Goal: Check status

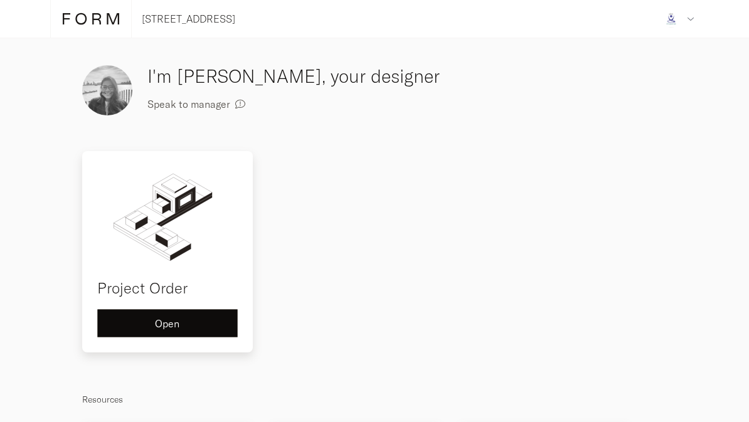
click at [214, 324] on div "Open" at bounding box center [167, 323] width 119 height 10
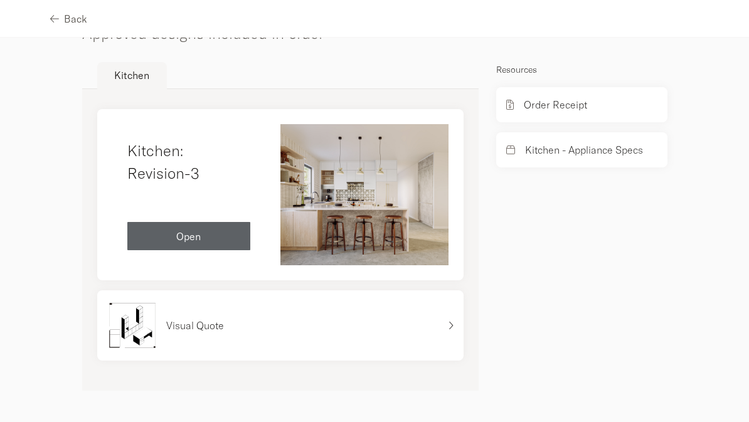
scroll to position [834, 0]
click at [215, 336] on div "Visual Quote" at bounding box center [273, 325] width 332 height 50
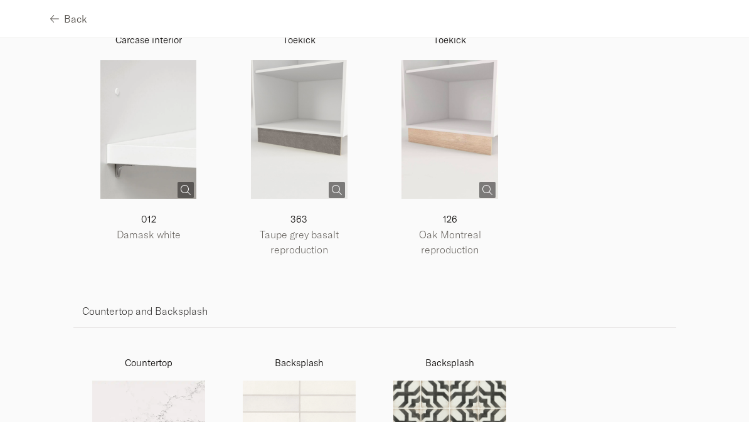
scroll to position [839, 0]
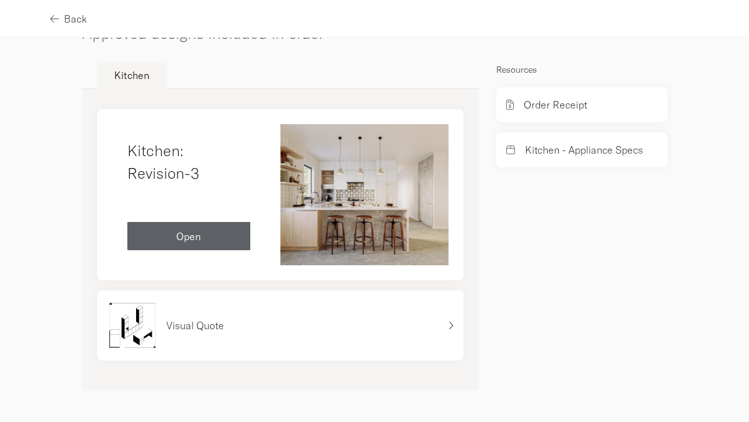
scroll to position [834, 0]
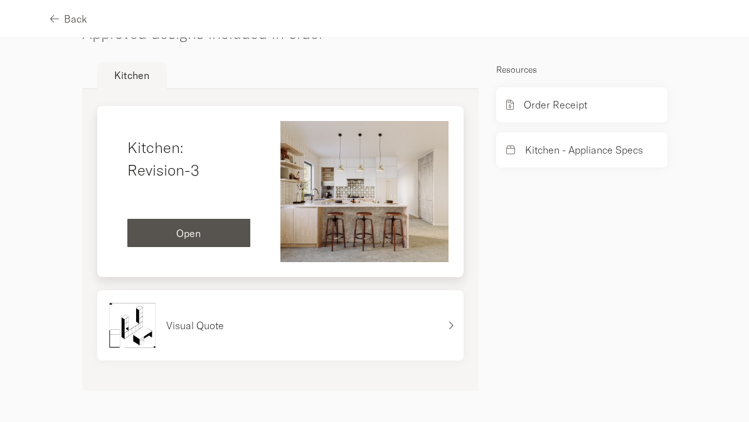
click at [189, 230] on span "Open" at bounding box center [188, 233] width 24 height 10
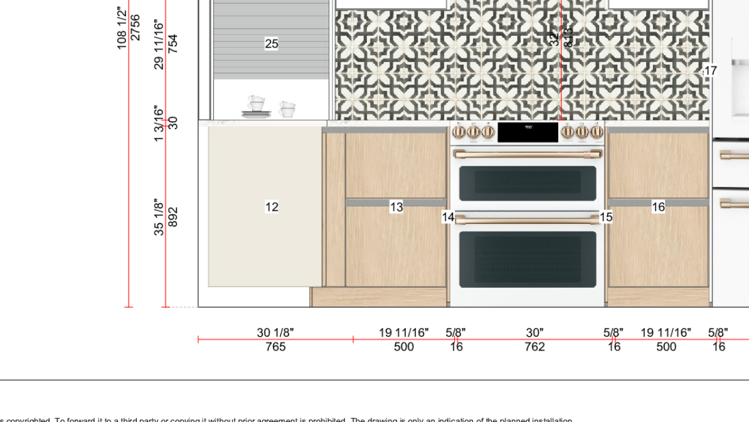
scroll to position [2953, 0]
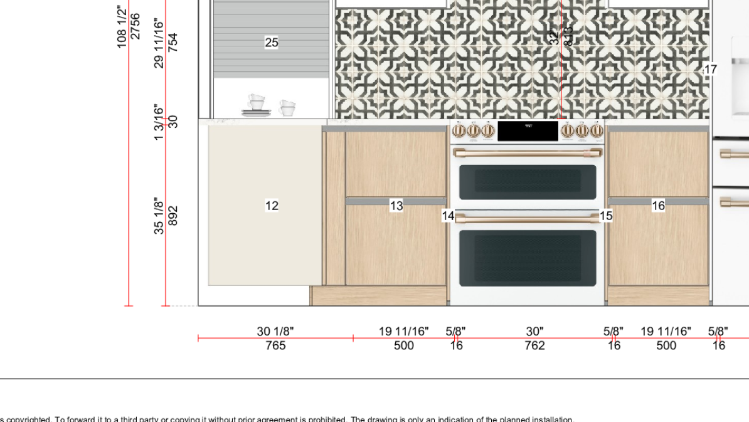
click at [232, 115] on img at bounding box center [259, 61] width 457 height 353
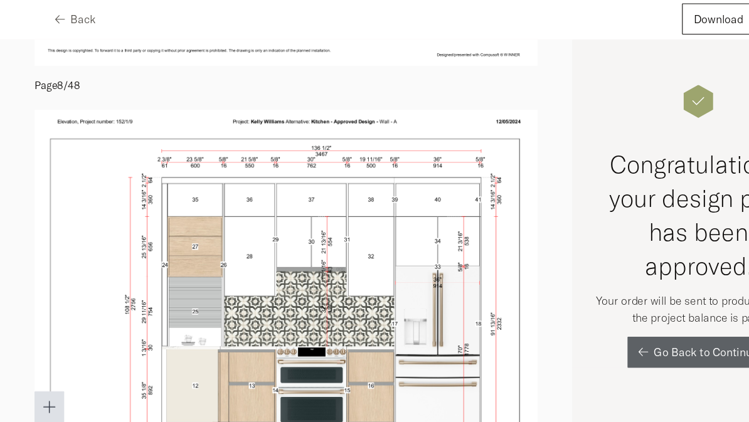
scroll to position [2736, 0]
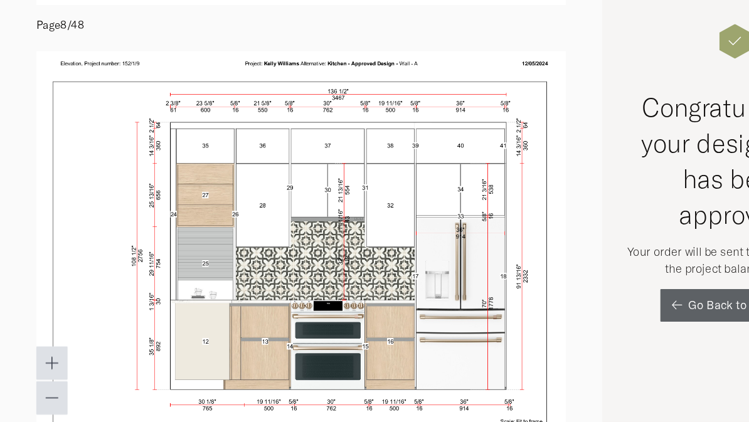
click at [453, 129] on img at bounding box center [259, 278] width 457 height 353
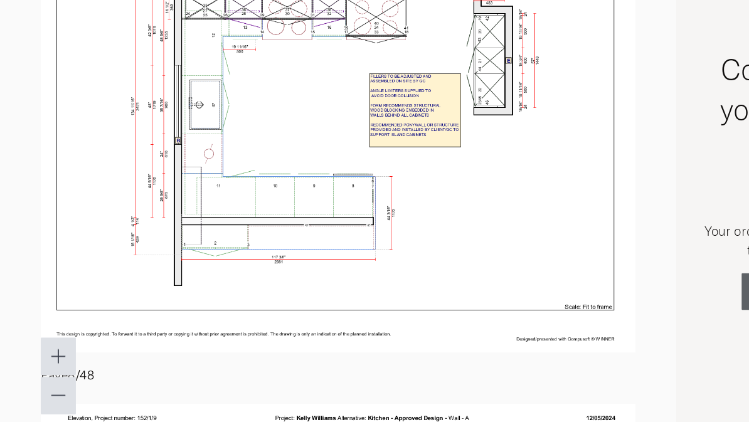
scroll to position [2432, 0]
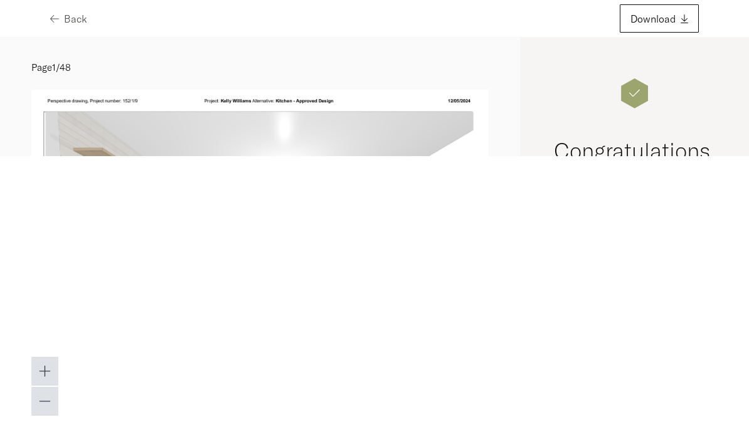
click at [330, 156] on html "Back Download Page 1 / 48 Page 2 / 48 Page 3 / 48 Page 4 / 48 Page 5 / 48 Page …" at bounding box center [374, 78] width 749 height 156
